Goal: Navigation & Orientation: Find specific page/section

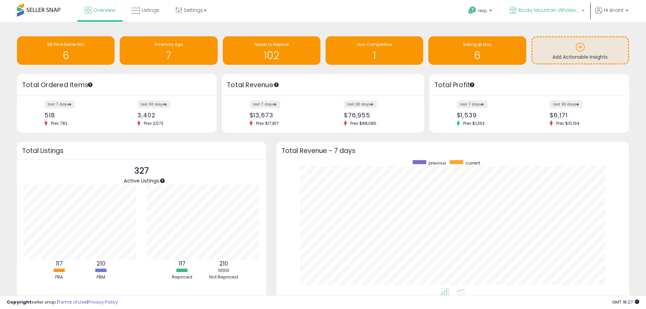
scroll to position [128, 340]
click at [144, 12] on span "Listings" at bounding box center [151, 10] width 18 height 7
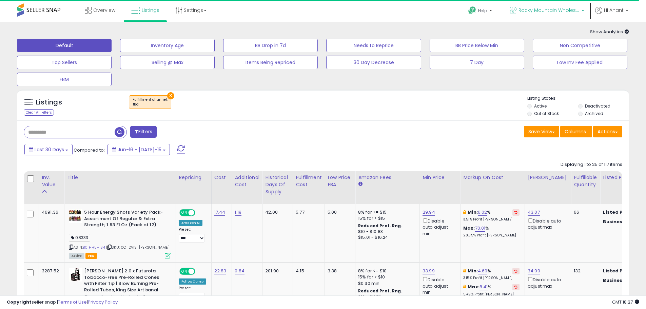
click at [586, 12] on link "Rocky Mountain Wholesale" at bounding box center [547, 11] width 85 height 22
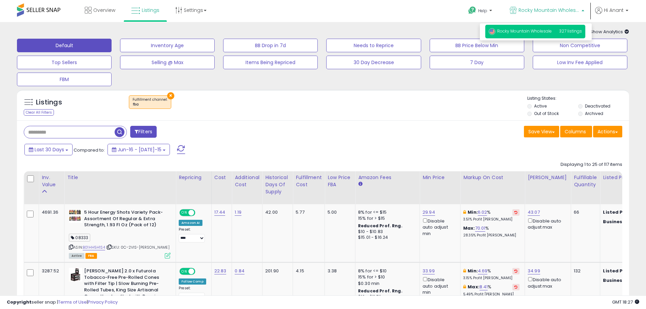
click at [626, 33] on icon at bounding box center [627, 32] width 4 height 4
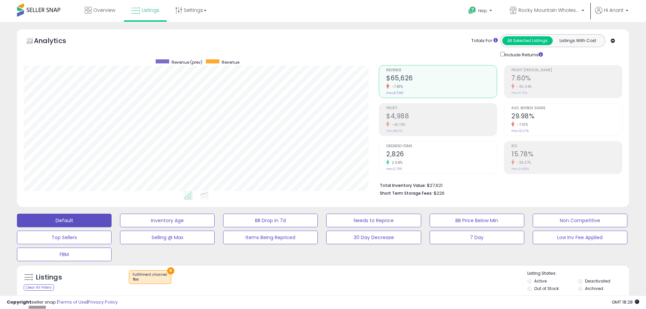
click at [613, 41] on icon at bounding box center [613, 41] width 4 height 4
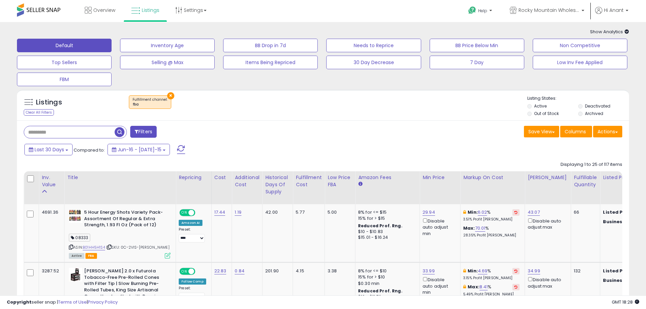
click at [171, 95] on button "×" at bounding box center [170, 95] width 7 height 7
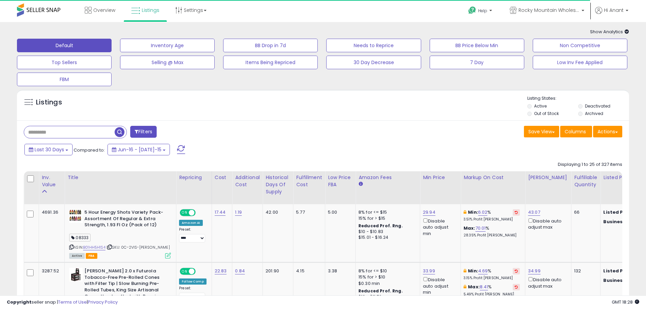
click at [629, 31] on icon at bounding box center [627, 32] width 4 height 4
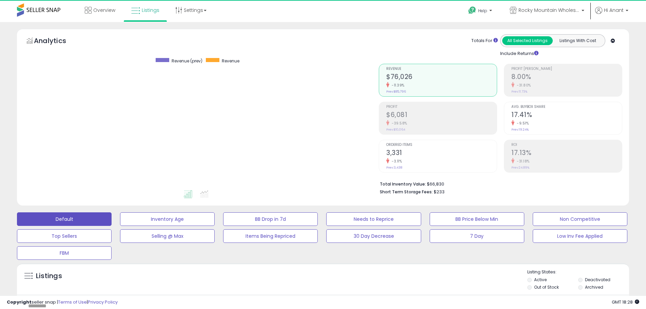
scroll to position [139, 355]
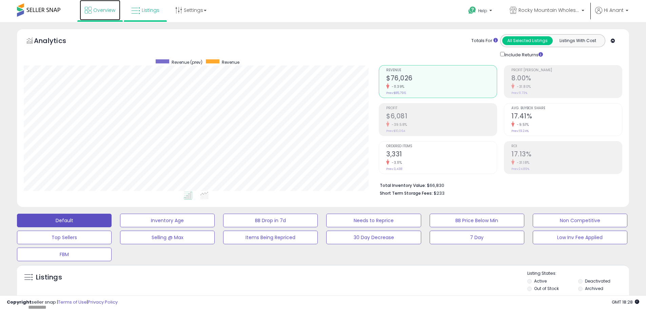
click at [86, 12] on icon at bounding box center [88, 10] width 7 height 7
